Goal: Task Accomplishment & Management: Use online tool/utility

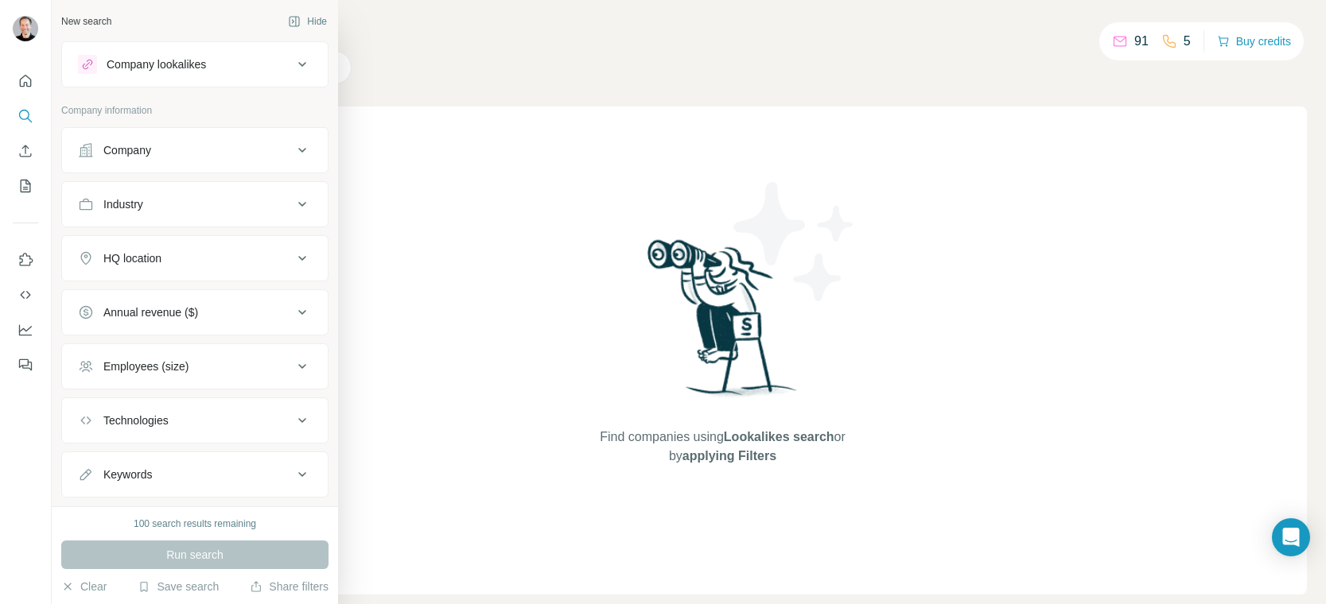
click at [297, 145] on icon at bounding box center [302, 150] width 19 height 19
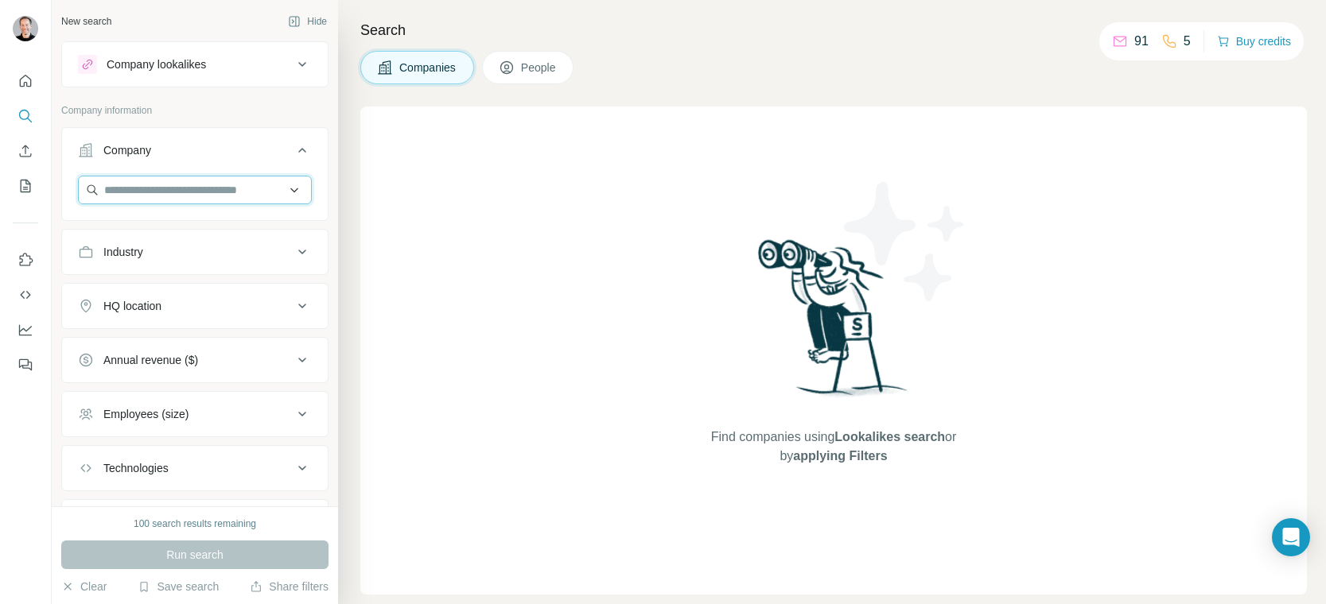
click at [189, 189] on input "text" at bounding box center [195, 190] width 234 height 29
click at [177, 83] on button "Company lookalikes" at bounding box center [195, 64] width 266 height 38
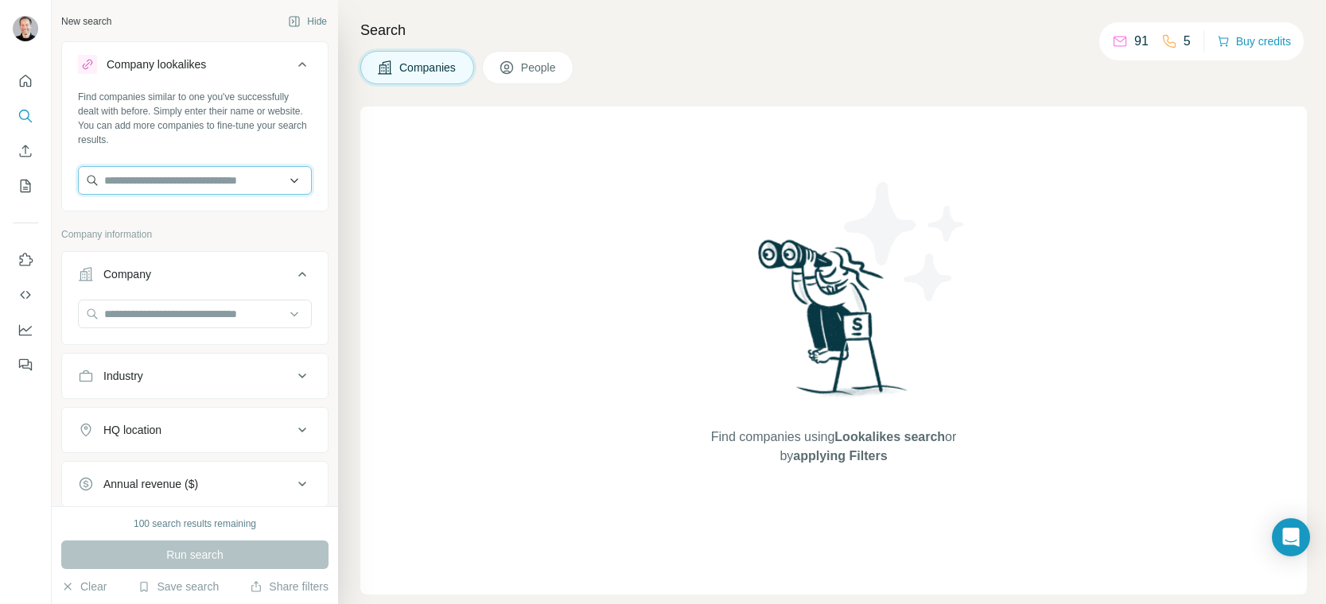
click at [162, 185] on input "text" at bounding box center [195, 180] width 234 height 29
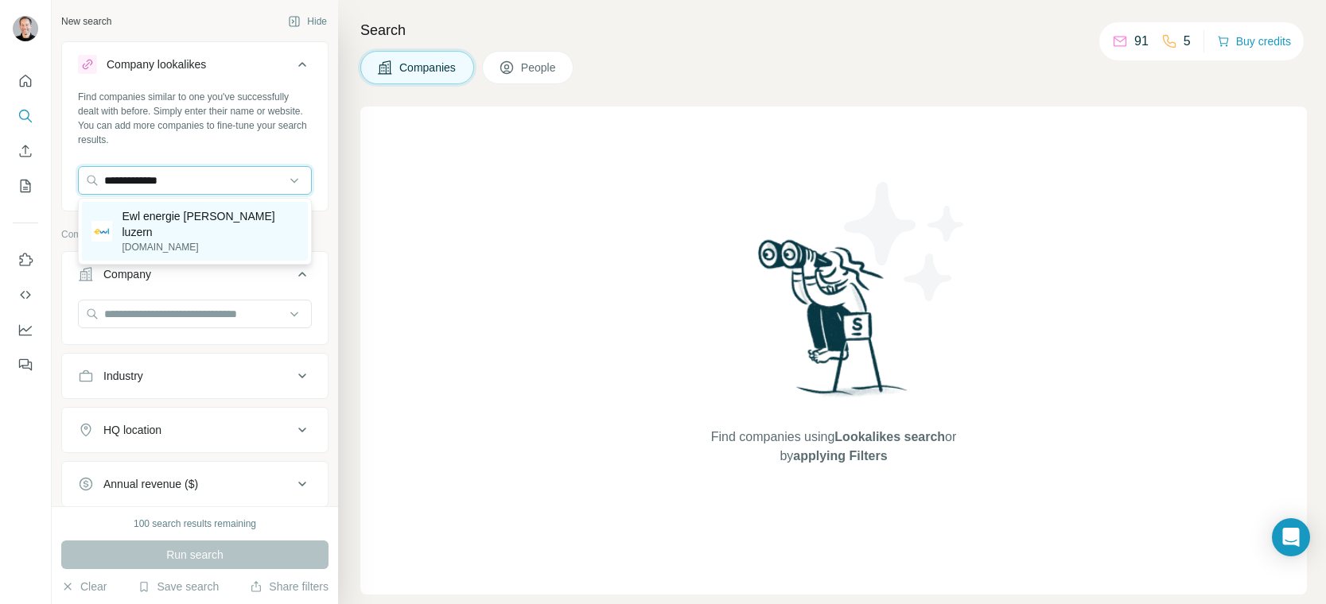
type input "**********"
click at [186, 219] on p "Ewl energie [PERSON_NAME] luzern" at bounding box center [210, 224] width 177 height 32
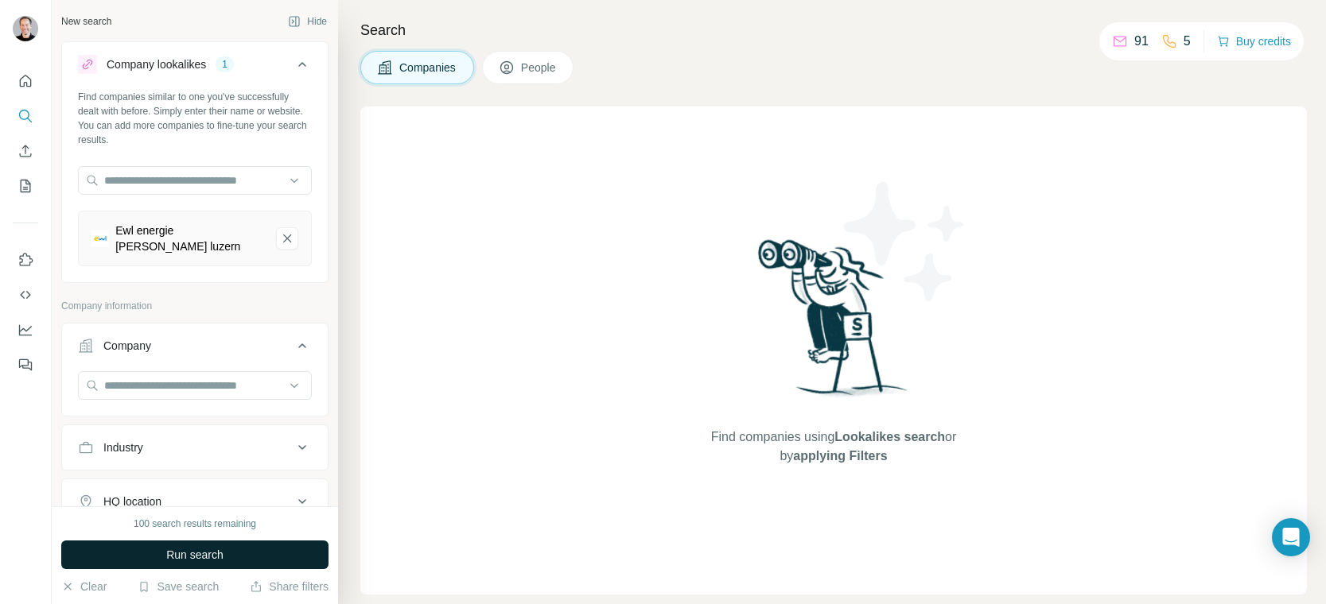
click at [151, 555] on button "Run search" at bounding box center [194, 555] width 267 height 29
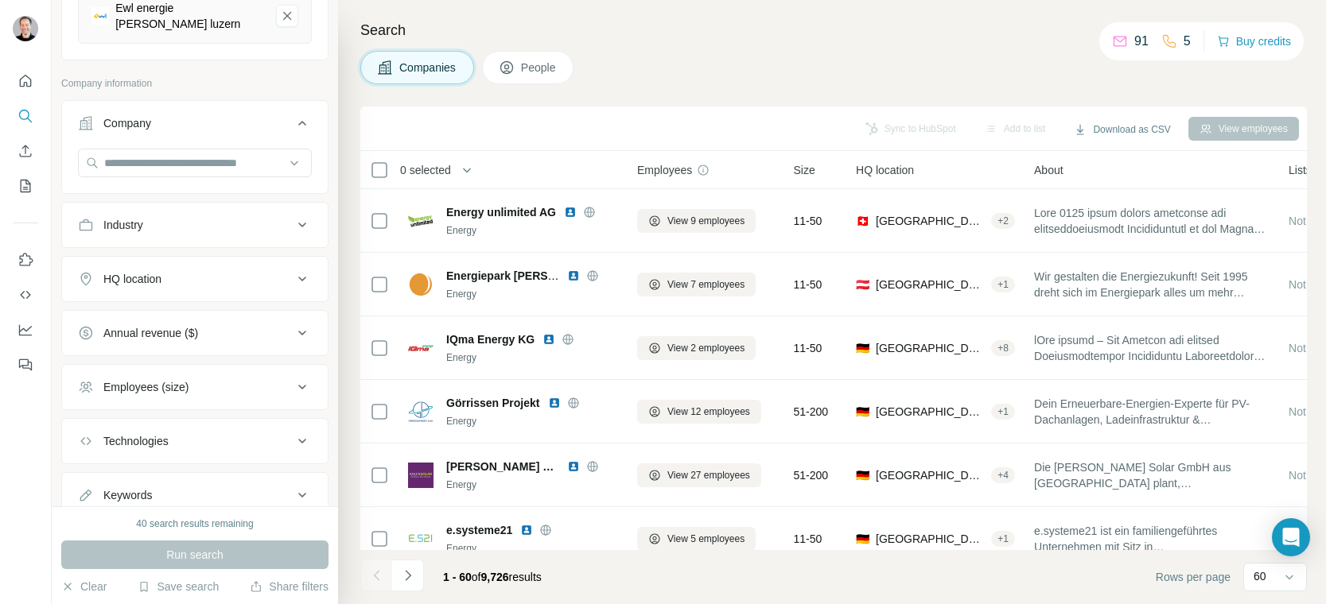
scroll to position [226, 0]
click at [303, 382] on icon at bounding box center [302, 384] width 8 height 5
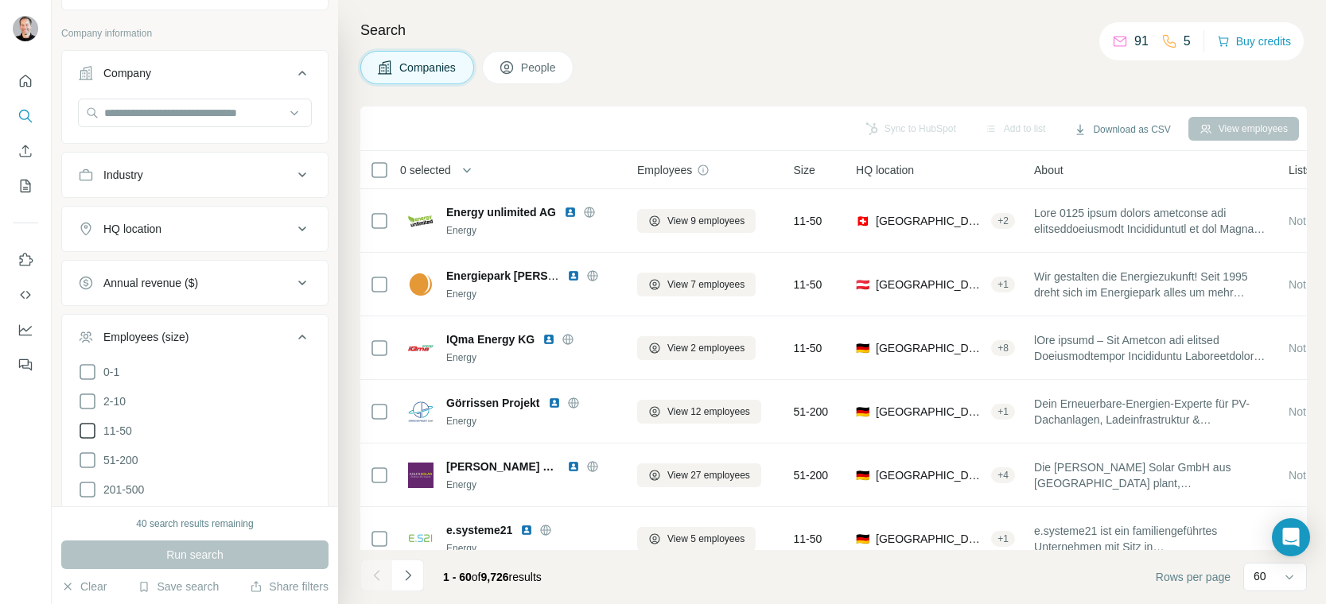
click at [89, 425] on icon at bounding box center [87, 431] width 19 height 19
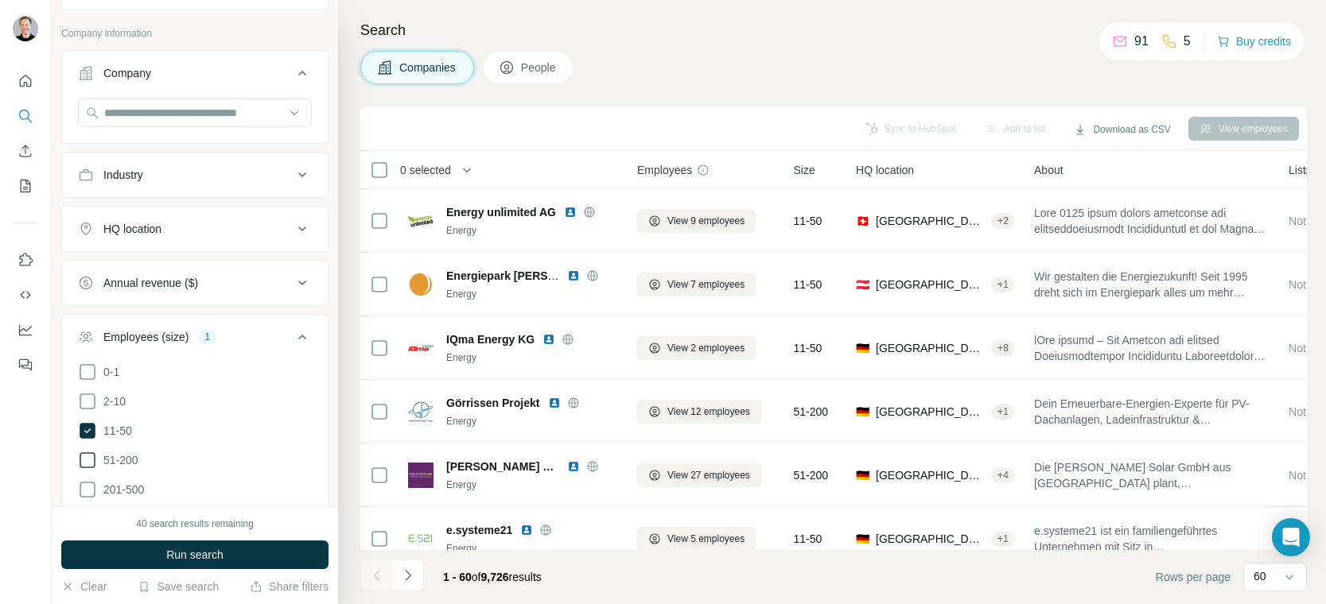
click at [88, 451] on icon at bounding box center [87, 460] width 19 height 19
click at [88, 485] on icon at bounding box center [88, 490] width 16 height 16
click at [87, 510] on icon at bounding box center [87, 519] width 19 height 19
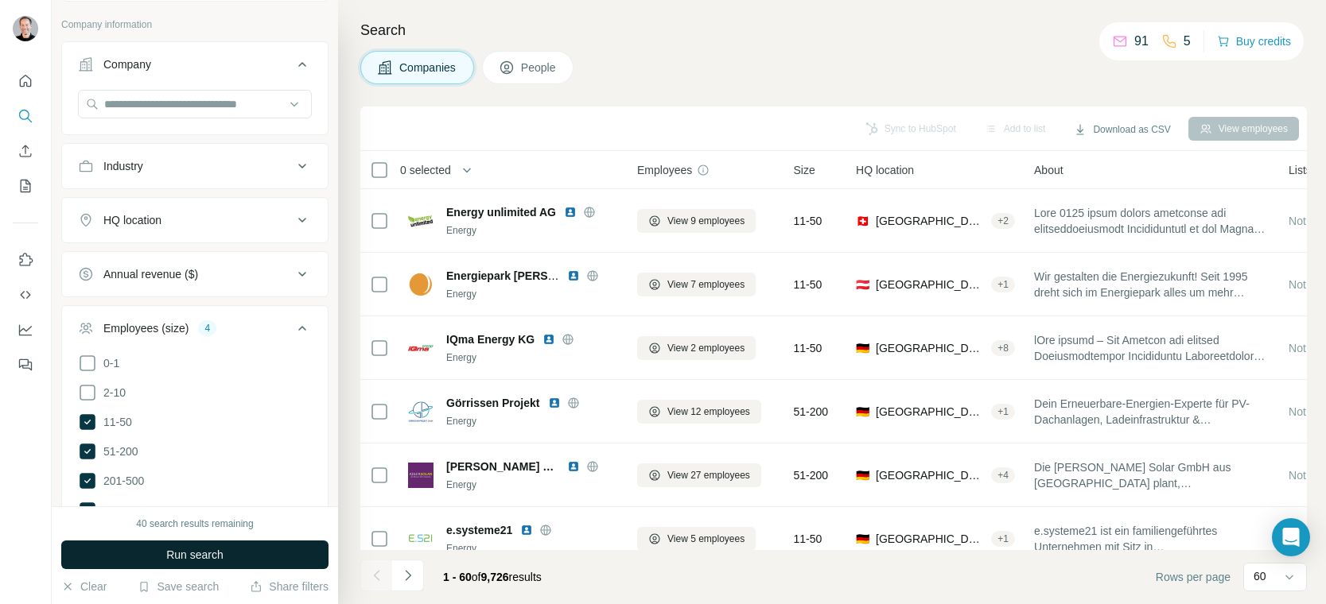
click at [183, 558] on span "Run search" at bounding box center [194, 555] width 57 height 16
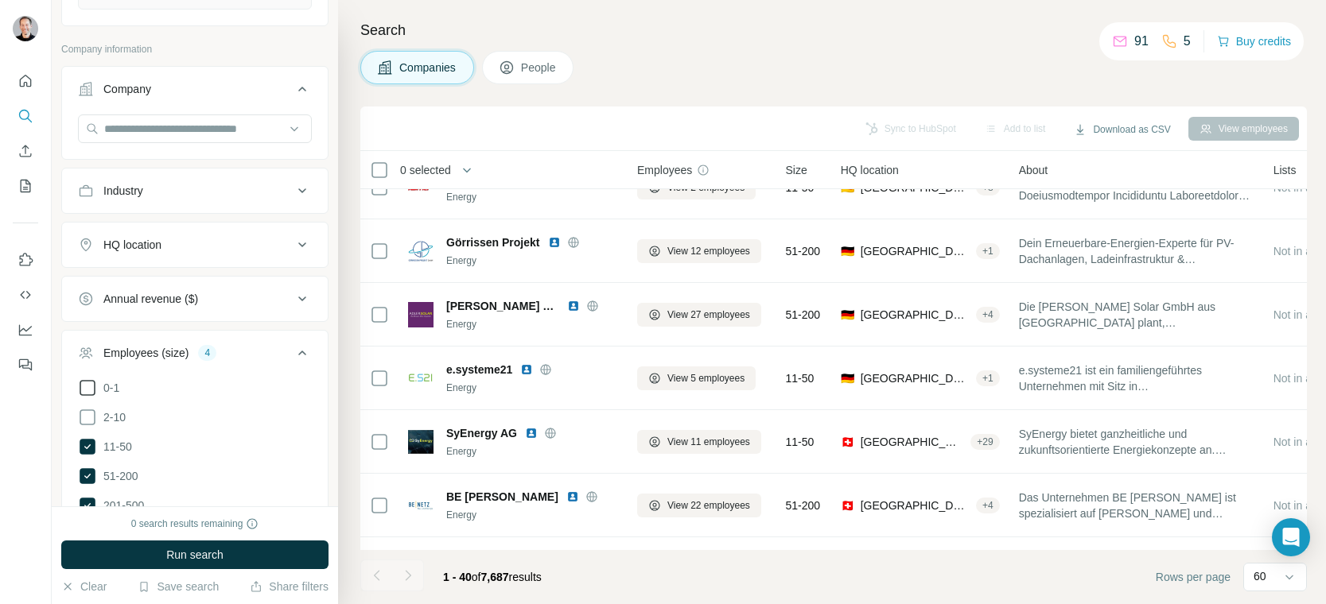
scroll to position [258, 0]
click at [306, 235] on icon at bounding box center [302, 244] width 19 height 19
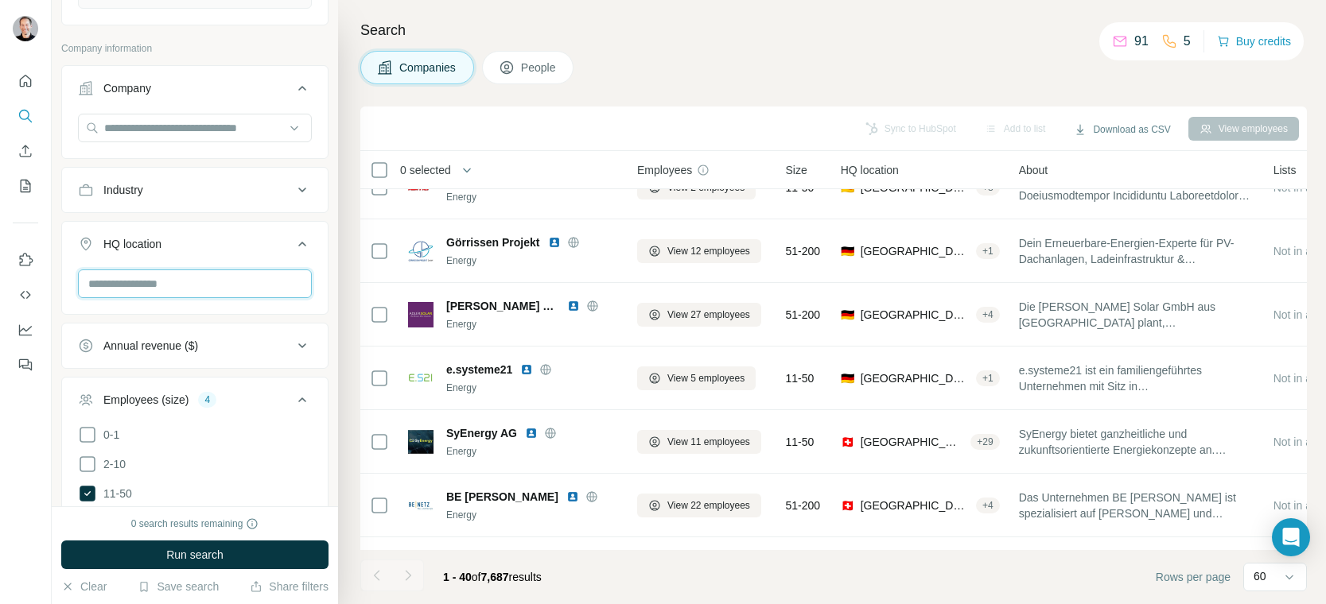
click at [173, 279] on input "text" at bounding box center [195, 284] width 234 height 29
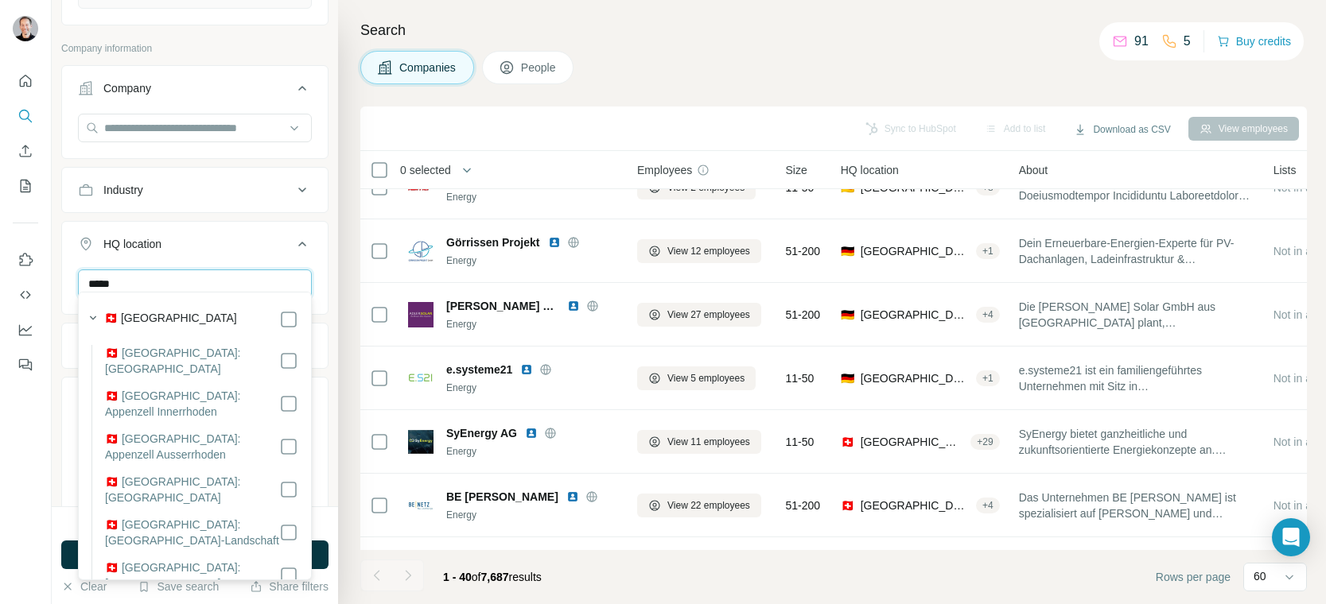
type input "*****"
click at [262, 251] on button "HQ location 1" at bounding box center [195, 247] width 266 height 45
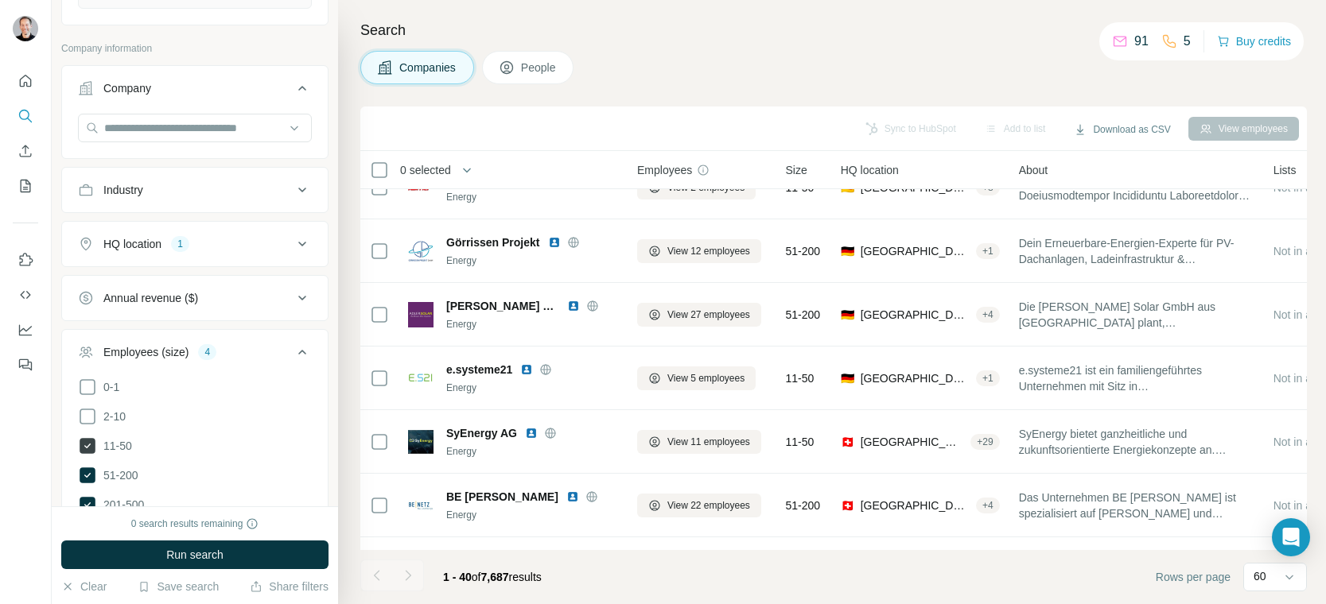
click at [83, 438] on icon at bounding box center [88, 446] width 16 height 16
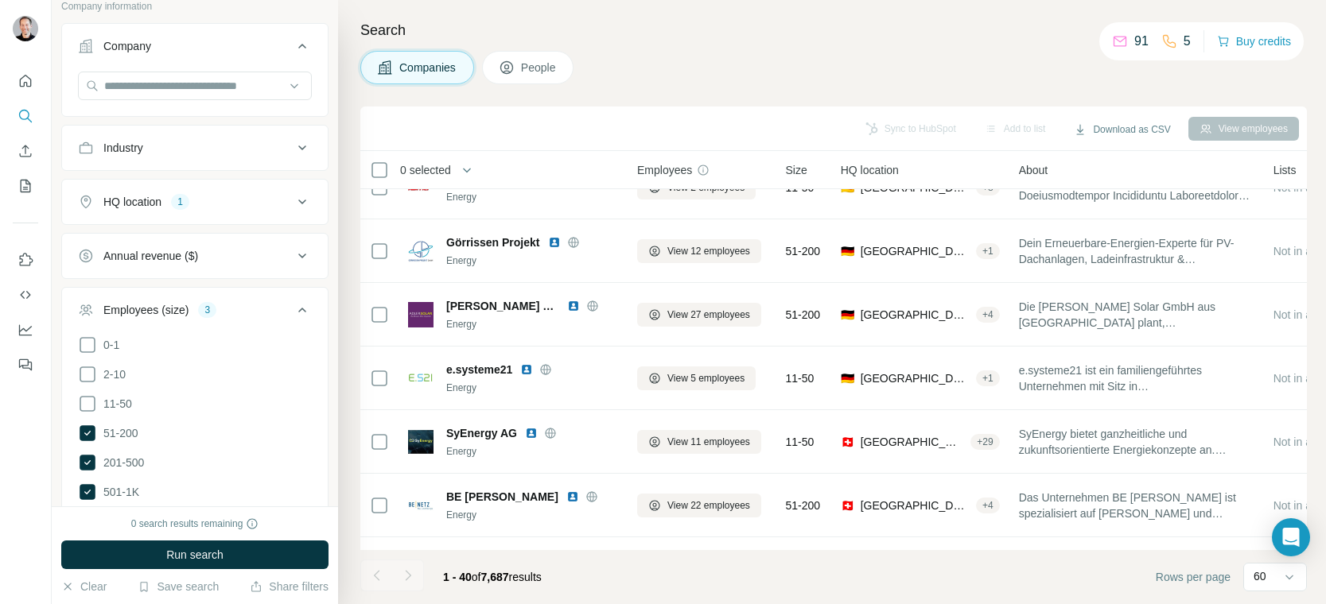
scroll to position [380, 0]
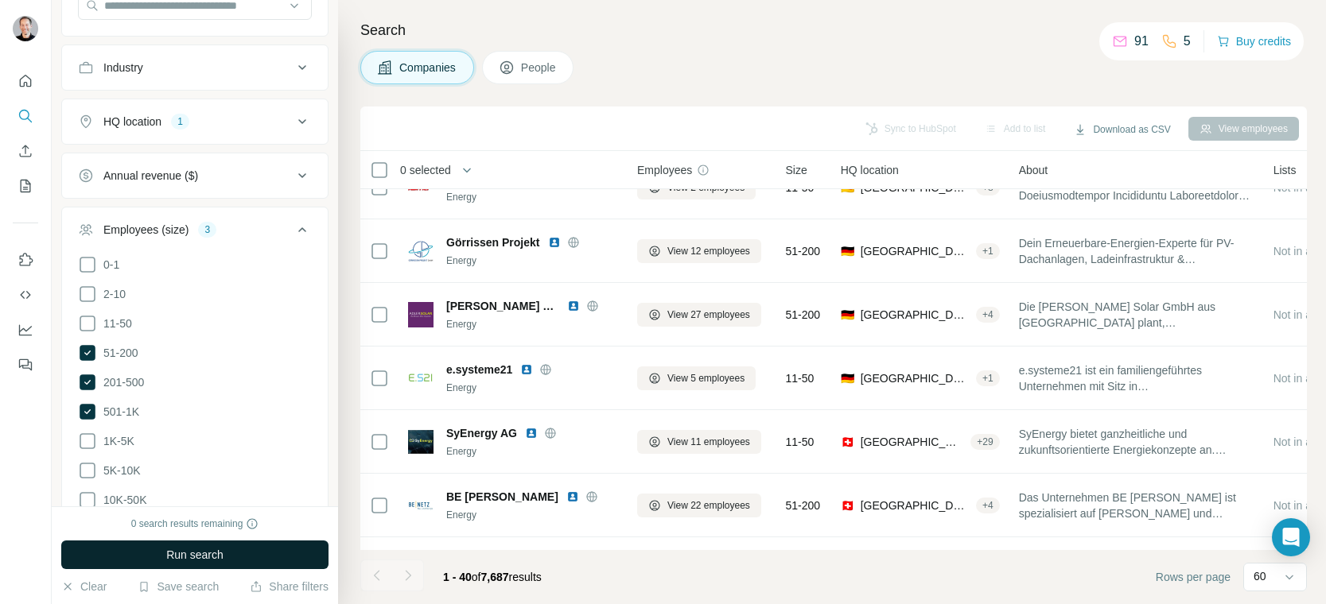
click at [172, 550] on span "Run search" at bounding box center [194, 555] width 57 height 16
